Goal: Transaction & Acquisition: Purchase product/service

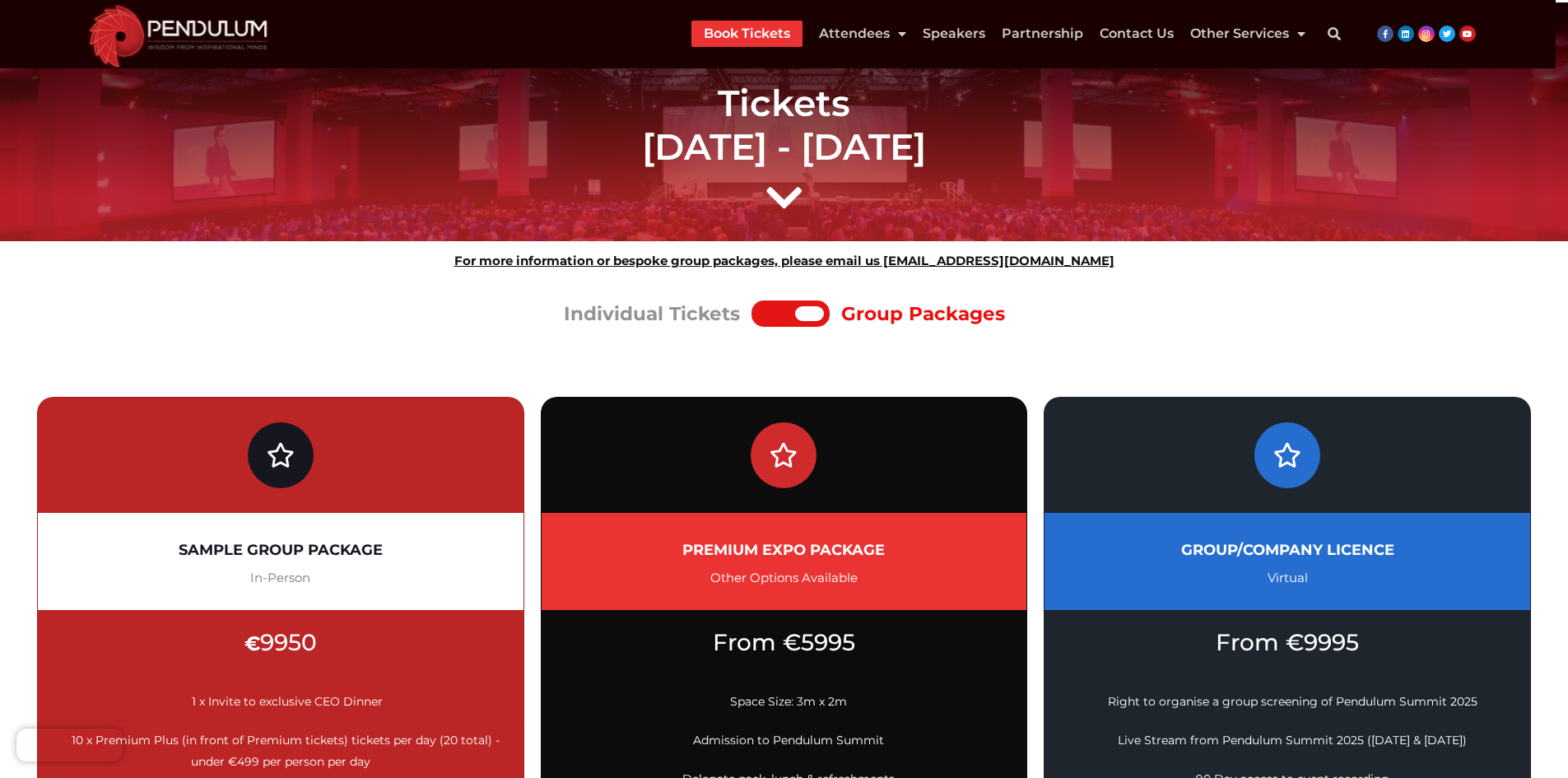
click at [775, 301] on div at bounding box center [790, 314] width 78 height 26
click at [775, 310] on div at bounding box center [776, 314] width 38 height 15
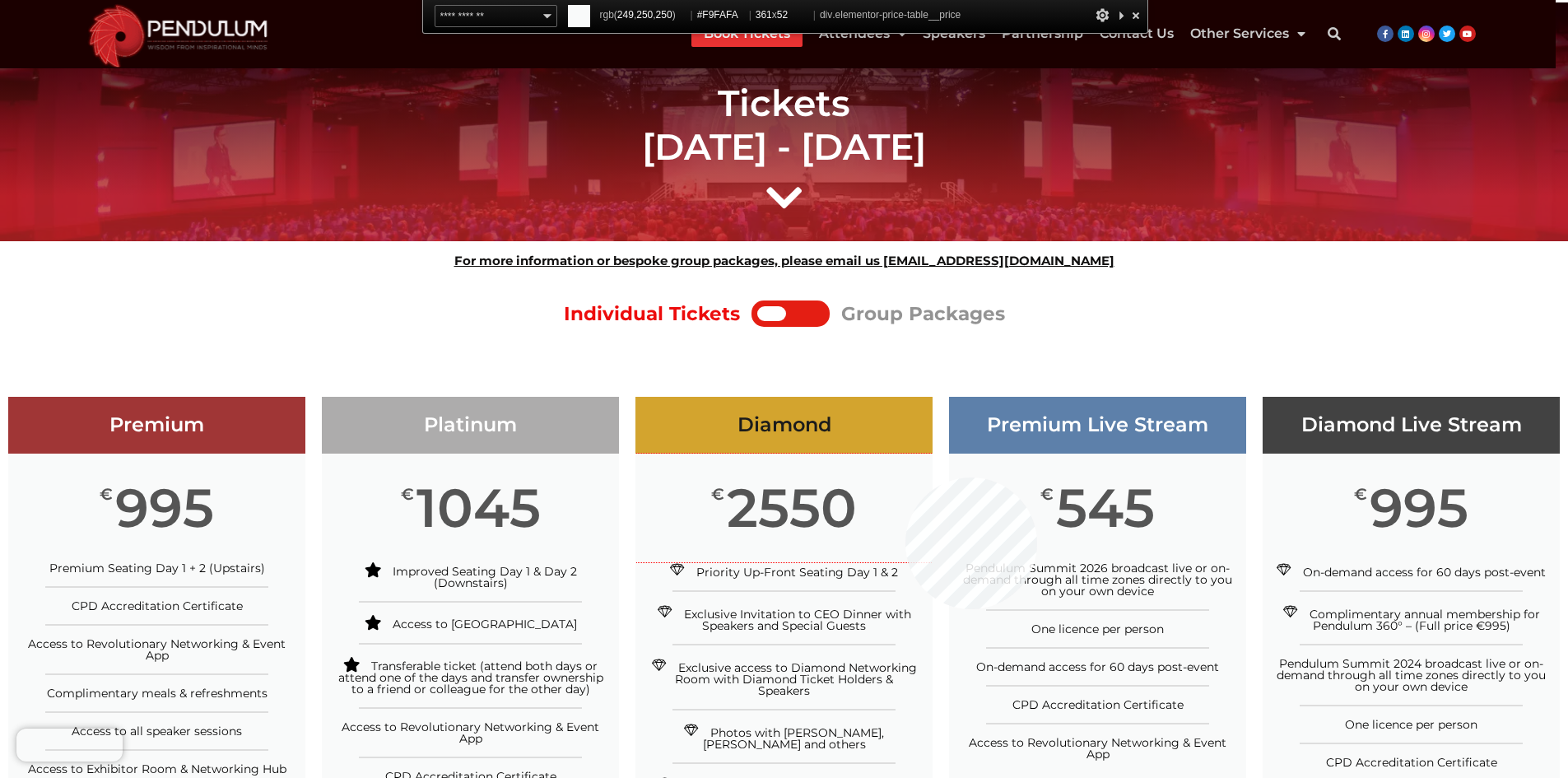
click at [906, 477] on div "€ 2550" at bounding box center [784, 508] width 297 height 109
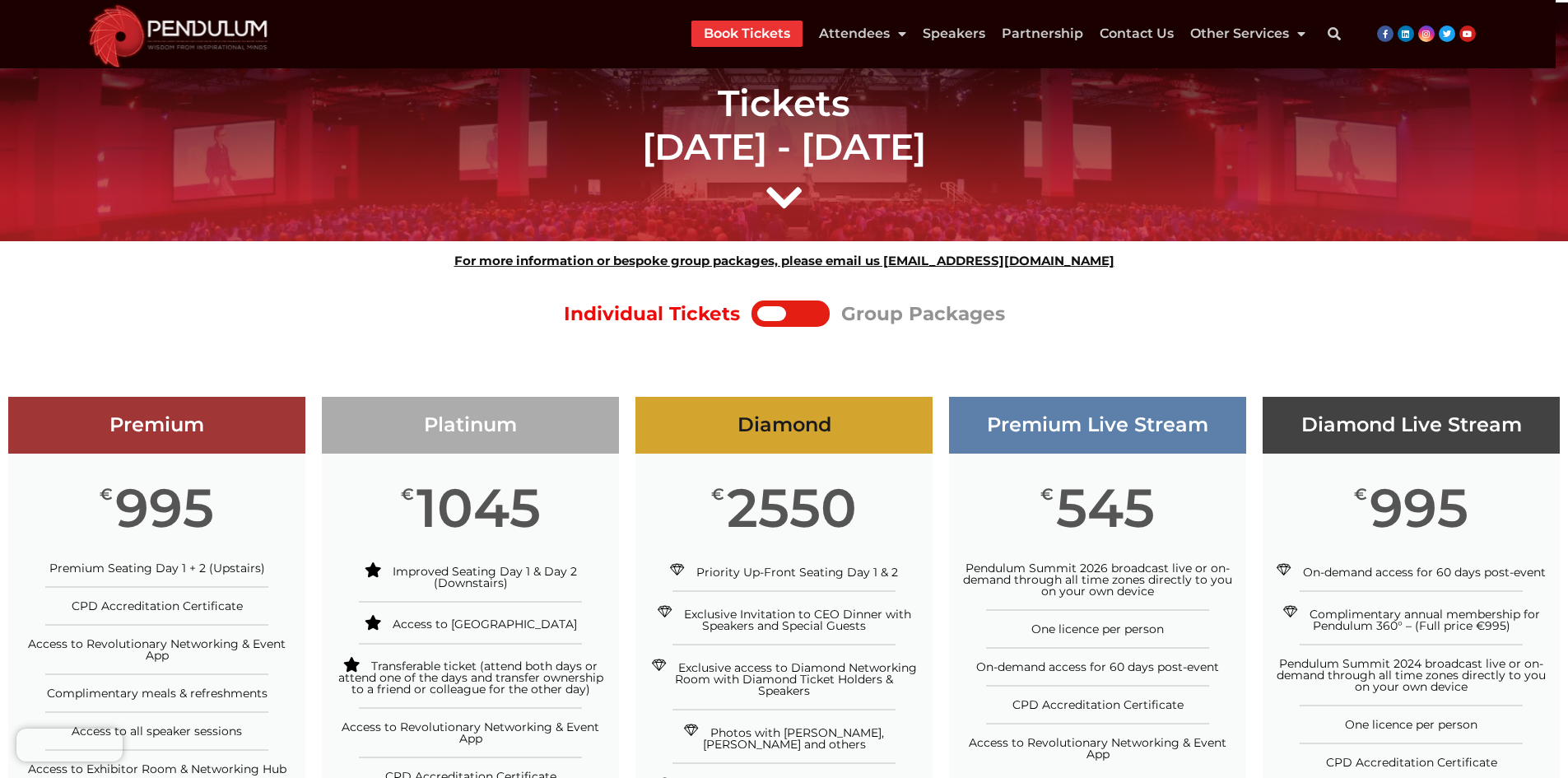
click at [773, 322] on div at bounding box center [790, 314] width 78 height 26
click at [816, 307] on div at bounding box center [805, 314] width 38 height 15
click at [813, 319] on div at bounding box center [805, 314] width 38 height 15
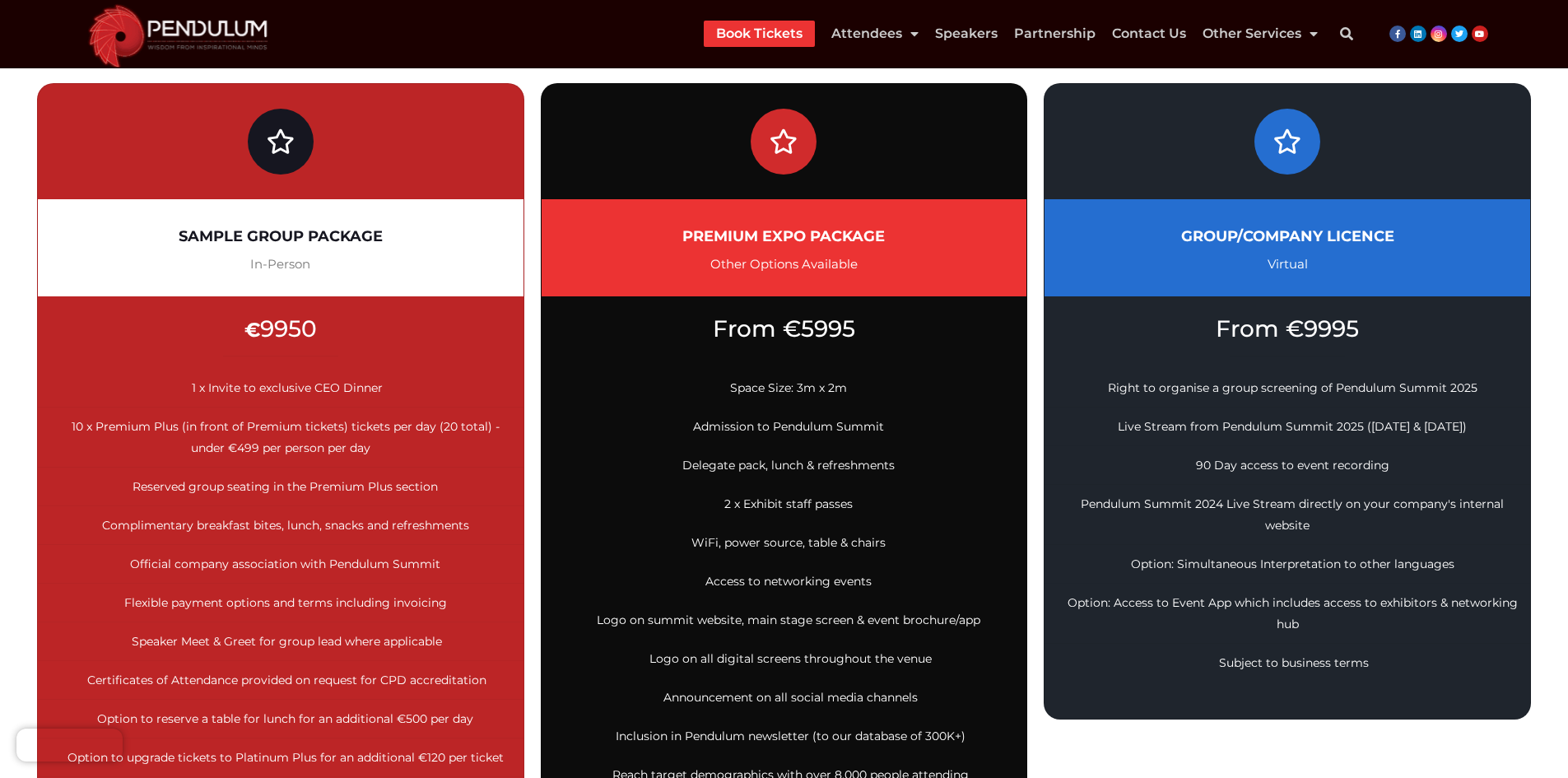
scroll to position [165, 0]
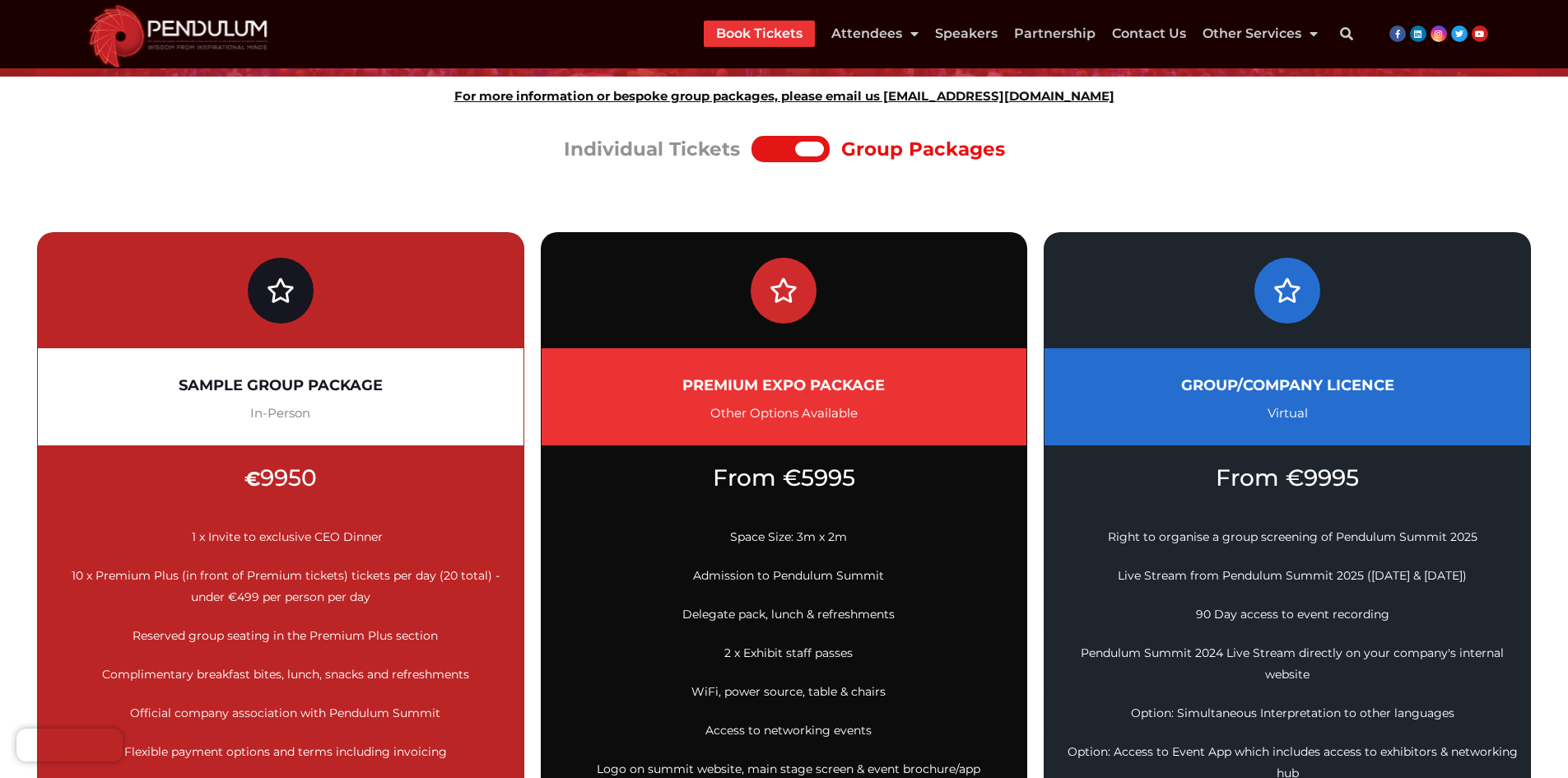
click at [798, 133] on div "Individual Tickets Group Packages" at bounding box center [784, 149] width 1536 height 35
click at [795, 143] on div at bounding box center [809, 149] width 29 height 15
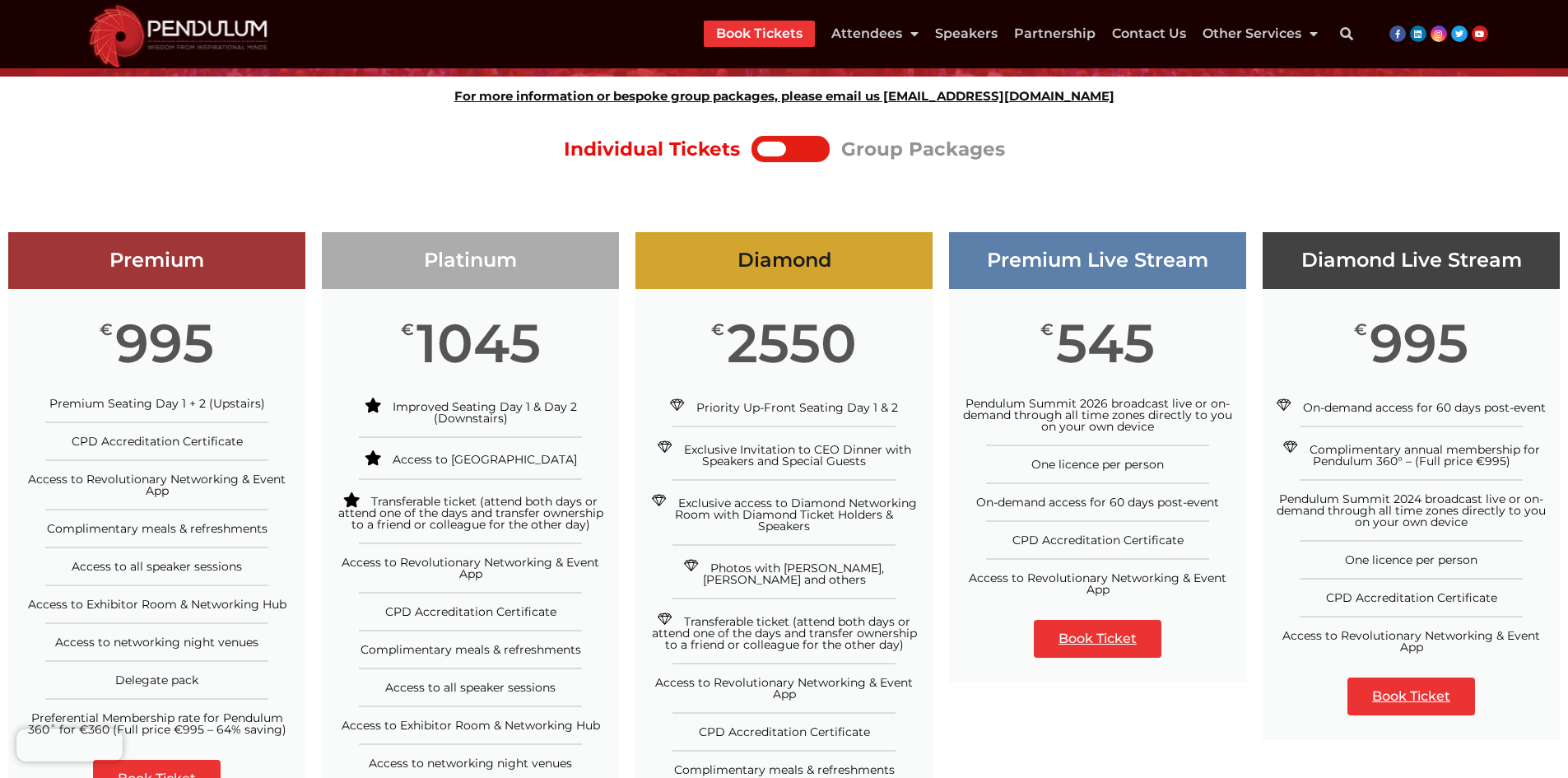
click at [795, 143] on div at bounding box center [805, 149] width 38 height 15
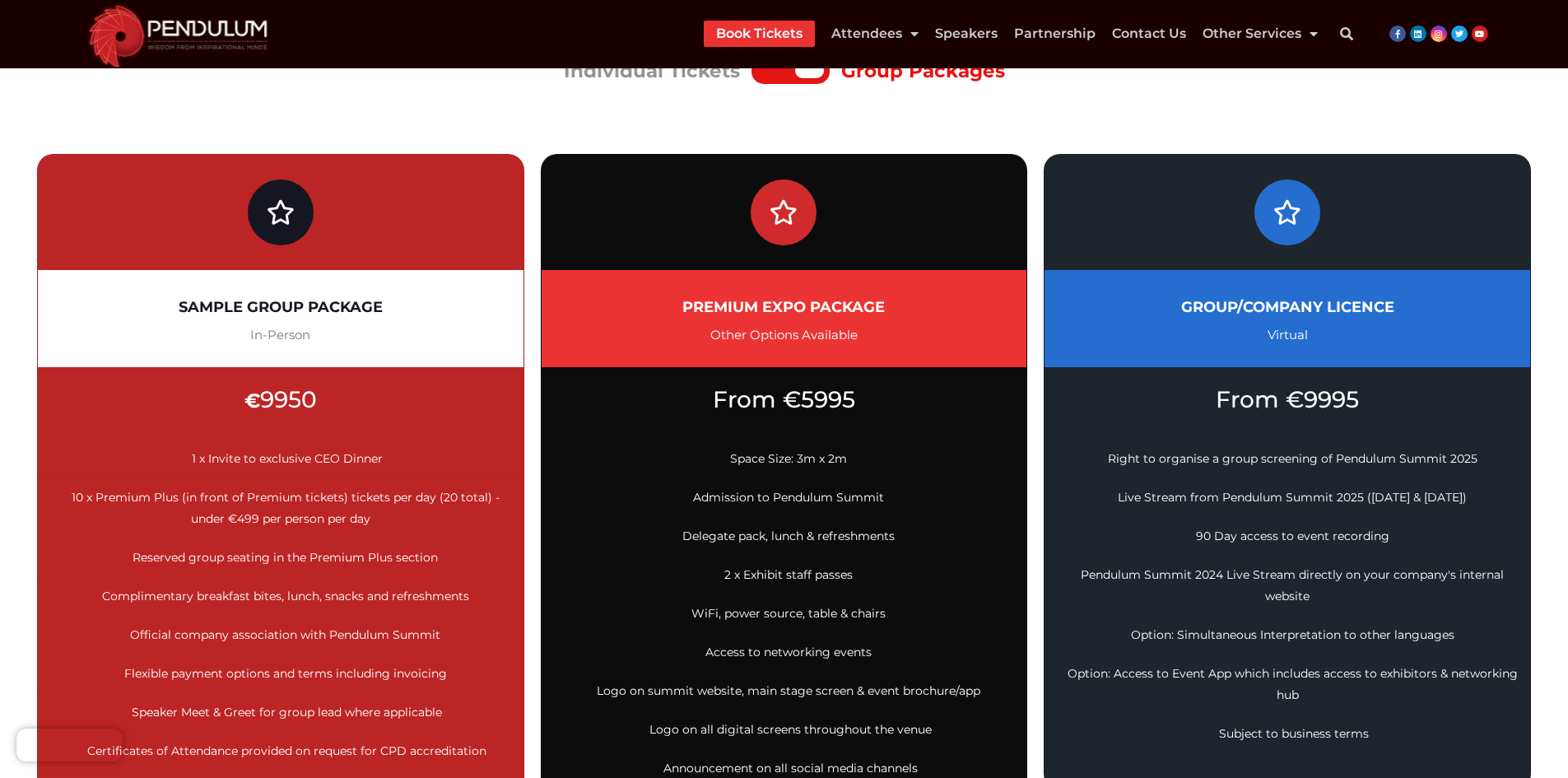
scroll to position [247, 0]
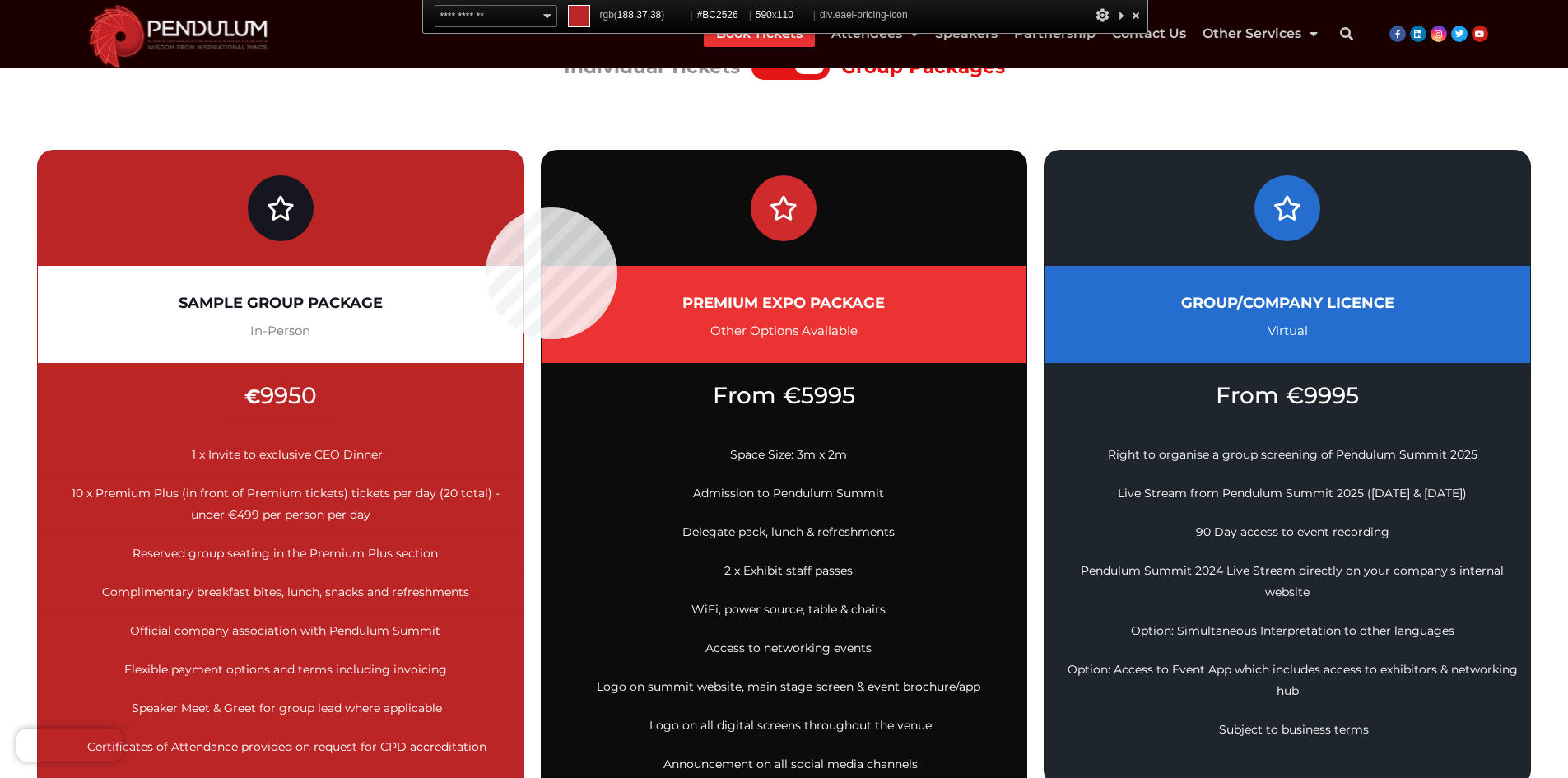
click at [485, 208] on div at bounding box center [280, 220] width 485 height 90
